Goal: Transaction & Acquisition: Subscribe to service/newsletter

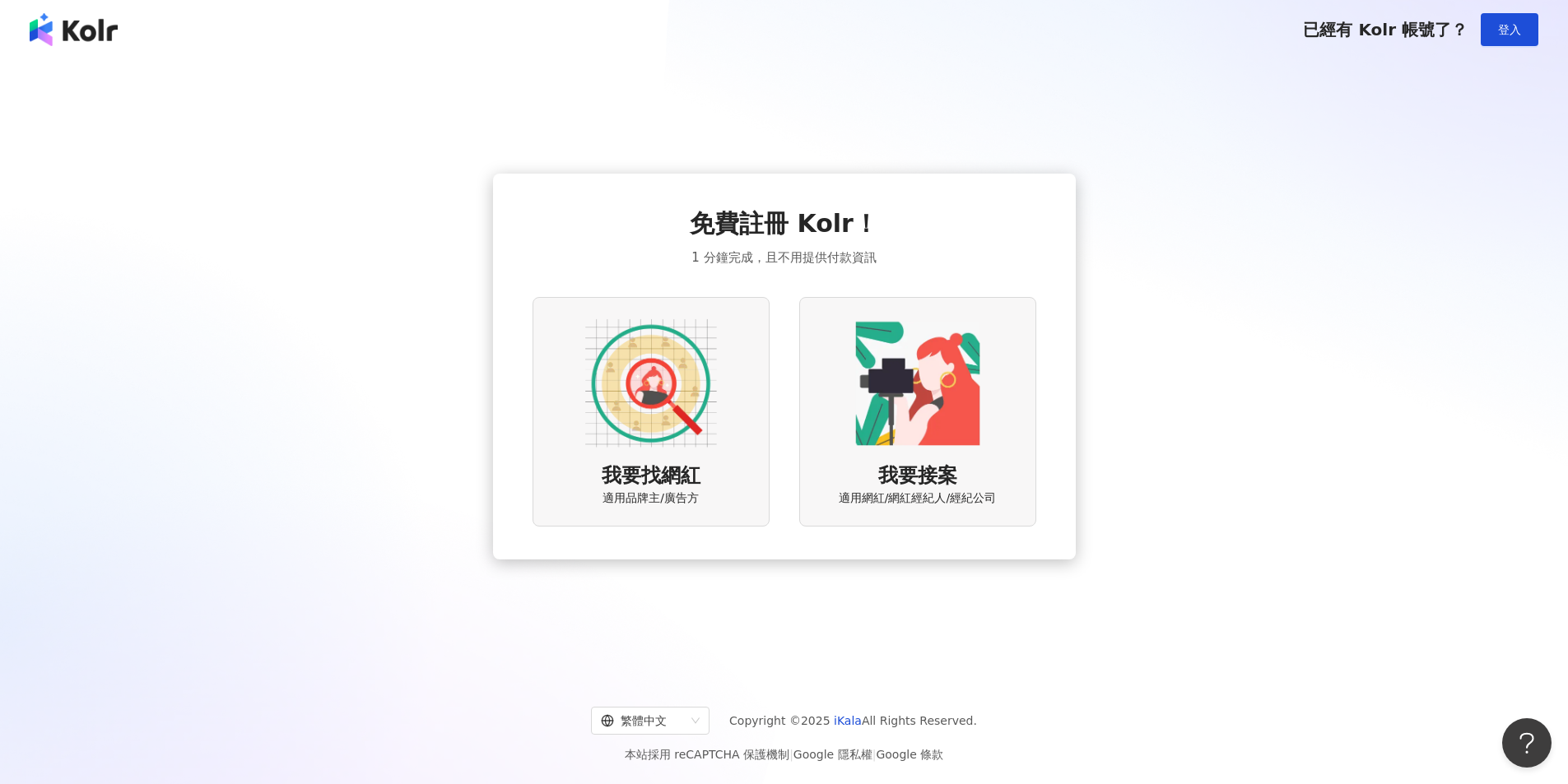
click at [680, 450] on div "我要找網紅 適用品牌主/廣告方" at bounding box center [651, 412] width 237 height 229
click at [692, 386] on img at bounding box center [651, 383] width 132 height 132
